Goal: Use online tool/utility: Utilize a website feature to perform a specific function

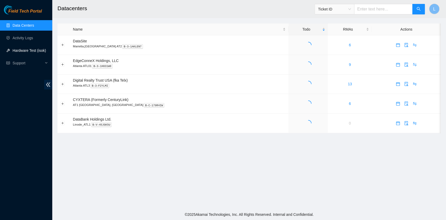
click at [35, 51] on link "Hardware Test (isok)" at bounding box center [29, 50] width 33 height 4
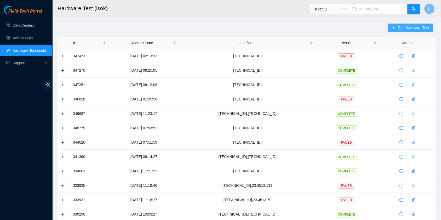
click at [395, 29] on icon "caret-right" at bounding box center [394, 28] width 4 height 4
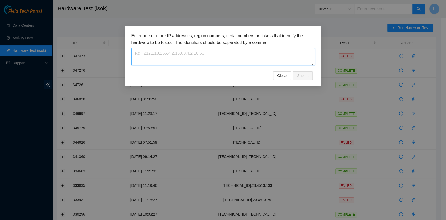
click at [224, 55] on textarea at bounding box center [224, 56] width 184 height 17
paste textarea "[TECHNICAL_ID]"
type textarea "[TECHNICAL_ID]"
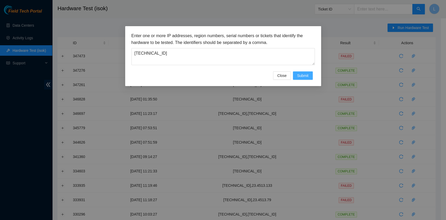
click at [302, 76] on span "Submit" at bounding box center [303, 76] width 12 height 6
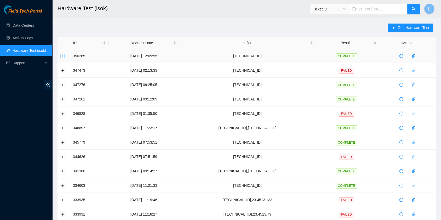
click at [62, 56] on button "Expand row" at bounding box center [63, 56] width 4 height 4
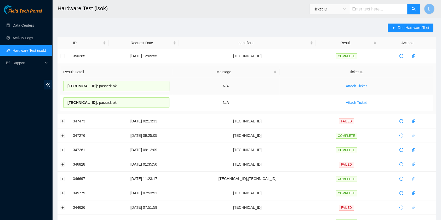
drag, startPoint x: 114, startPoint y: 102, endPoint x: 67, endPoint y: 85, distance: 50.0
click at [67, 85] on tbody "[TECHNICAL_ID] : passed: ok N/A Attach Ticket [TECHNICAL_ID] : passed: ok N/A A…" at bounding box center [246, 94] width 373 height 33
copy tbody "[TECHNICAL_ID] : passed: ok N/A Attach Ticket [TECHNICAL_ID] : passed: ok"
click at [30, 27] on link "Data Centers" at bounding box center [23, 25] width 21 height 4
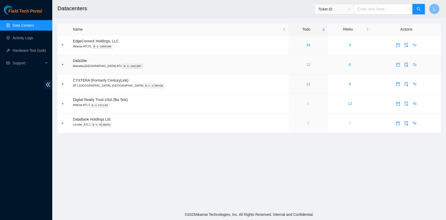
click at [306, 66] on link "12" at bounding box center [308, 64] width 4 height 4
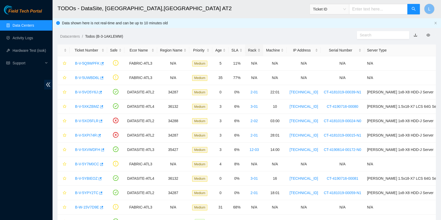
click at [255, 50] on div "Rack" at bounding box center [254, 50] width 12 height 6
